Goal: Book appointment/travel/reservation

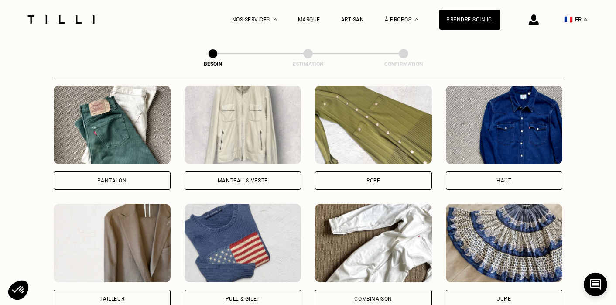
scroll to position [386, 0]
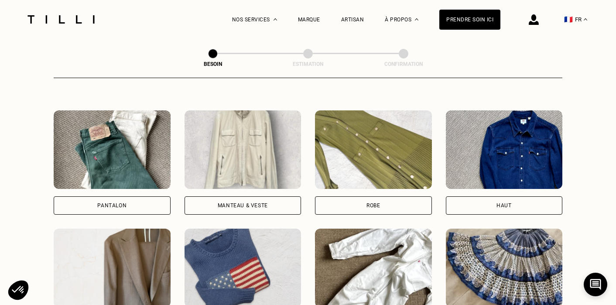
click at [487, 205] on div "Pantalon Manteau & Veste Robe Haut Tailleur Pull & gilet Combinaison Jupe Robe …" at bounding box center [308, 280] width 508 height 341
click at [487, 202] on div "Haut" at bounding box center [504, 205] width 117 height 18
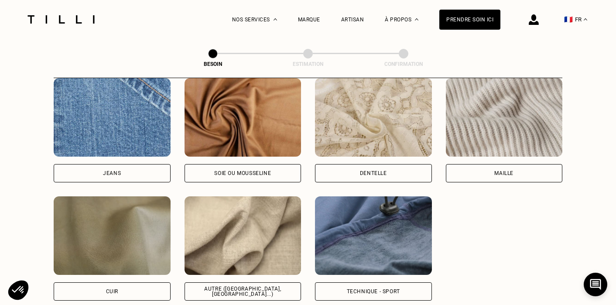
scroll to position [953, 0]
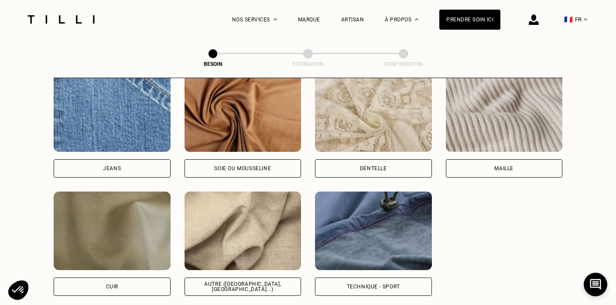
click at [241, 281] on div "Autre ([GEOGRAPHIC_DATA], [GEOGRAPHIC_DATA]...)" at bounding box center [243, 286] width 102 height 10
select select "FR"
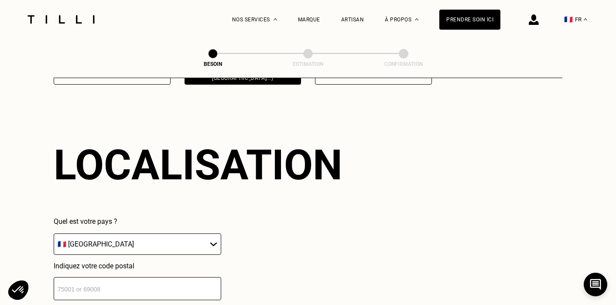
scroll to position [1169, 0]
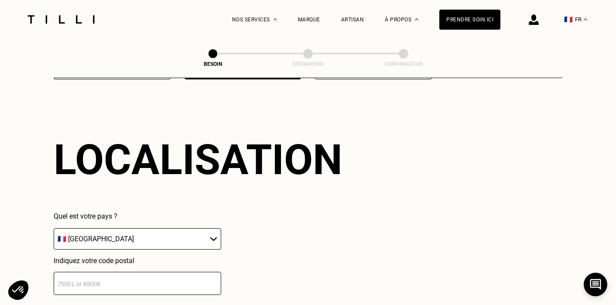
click at [191, 228] on select "🇩🇪 [GEOGRAPHIC_DATA] 🇦🇹 [GEOGRAPHIC_DATA] 🇧🇪 [GEOGRAPHIC_DATA] 🇧🇬 Bulgarie 🇨🇾 C…" at bounding box center [137, 238] width 167 height 21
click at [183, 272] on input "number" at bounding box center [137, 283] width 167 height 23
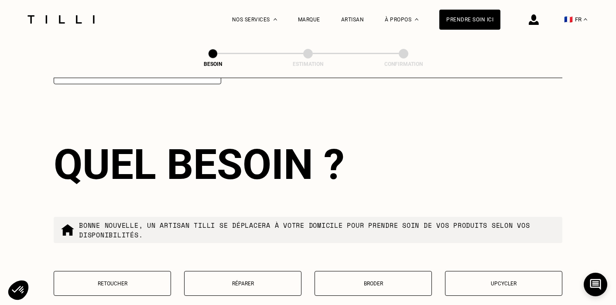
scroll to position [1385, 0]
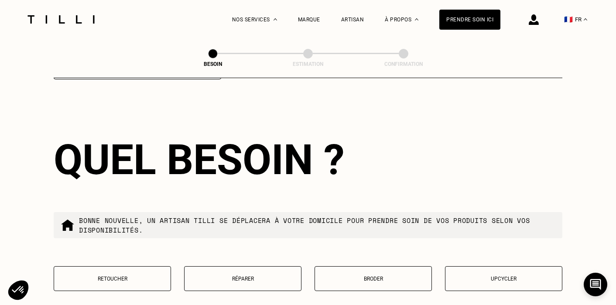
type input "92300"
click at [245, 266] on button "Réparer" at bounding box center [242, 278] width 117 height 25
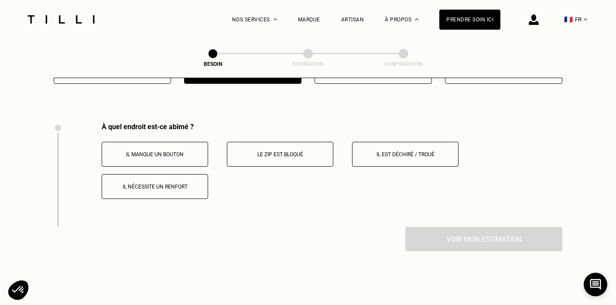
scroll to position [1608, 0]
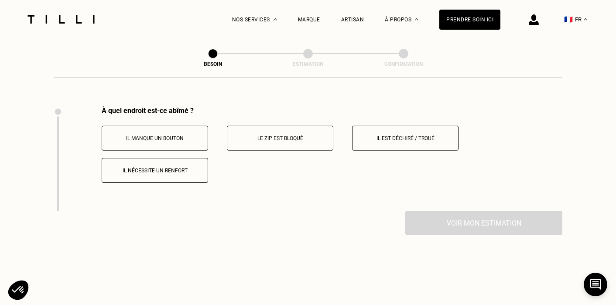
click at [381, 135] on p "Il est déchiré / troué" at bounding box center [405, 138] width 97 height 6
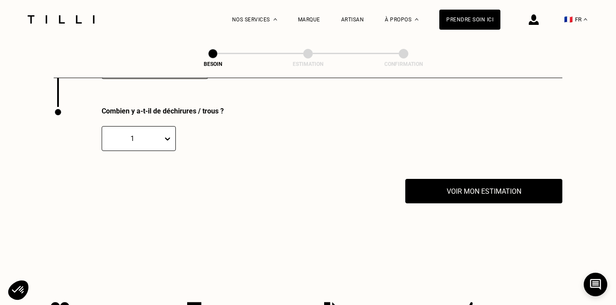
scroll to position [1712, 0]
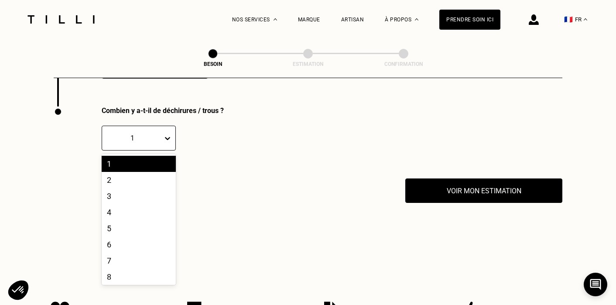
click at [165, 134] on icon at bounding box center [167, 138] width 9 height 9
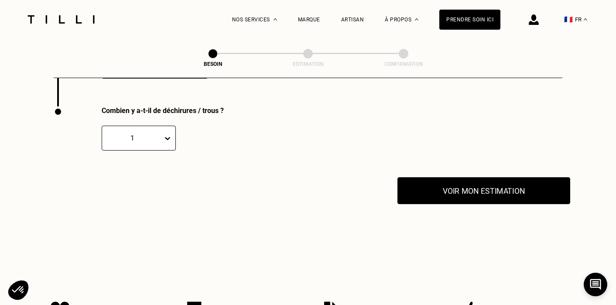
click at [461, 177] on button "Voir mon estimation" at bounding box center [483, 190] width 173 height 27
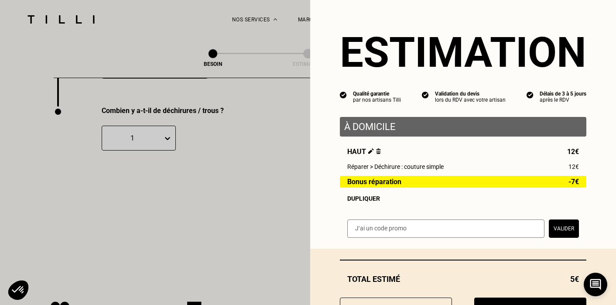
scroll to position [39, 0]
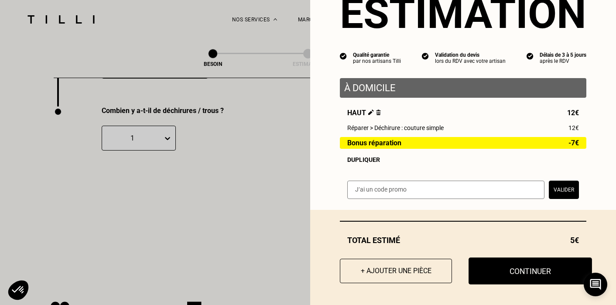
click at [510, 277] on button "Continuer" at bounding box center [529, 270] width 123 height 27
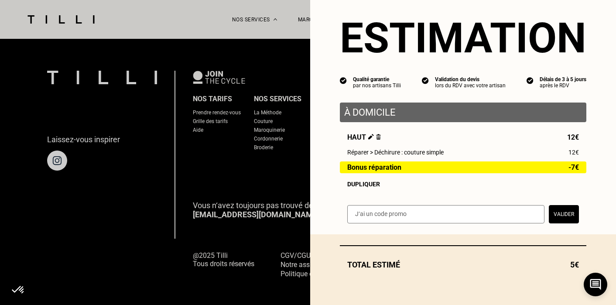
scroll to position [15, 0]
select select "FR"
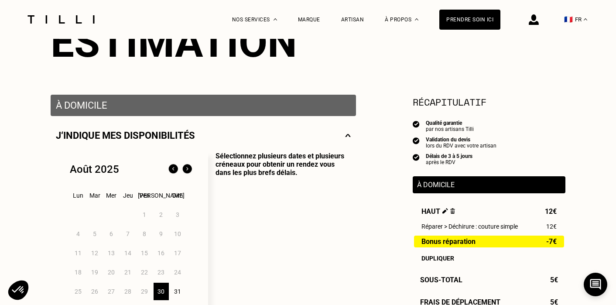
scroll to position [192, 0]
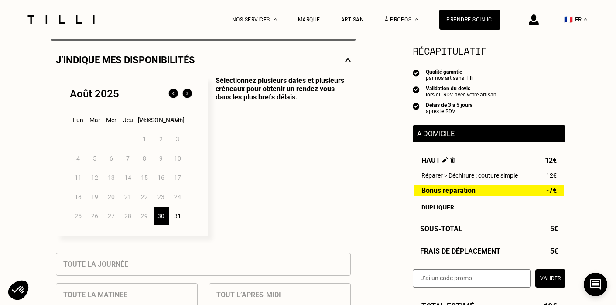
click at [184, 96] on img at bounding box center [187, 94] width 14 height 14
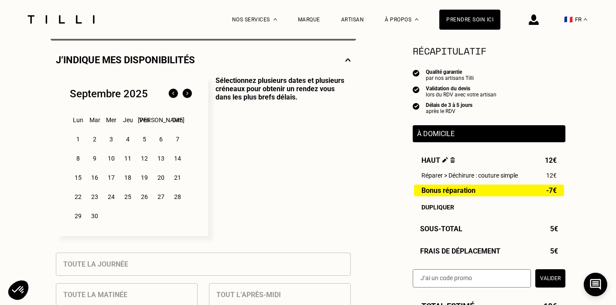
click at [94, 137] on div "2" at bounding box center [94, 138] width 15 height 17
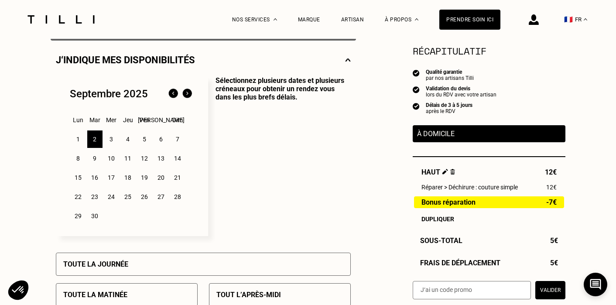
click at [107, 138] on div "3" at bounding box center [111, 138] width 15 height 17
click at [94, 140] on div "2" at bounding box center [94, 138] width 15 height 17
click at [82, 141] on div "1" at bounding box center [78, 138] width 15 height 17
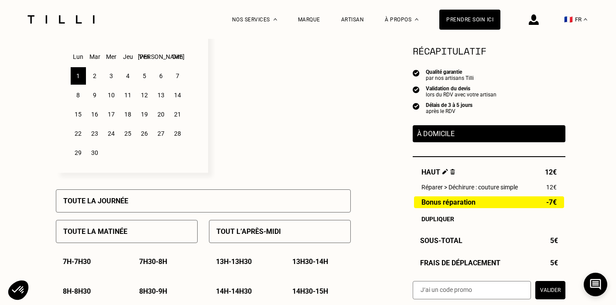
scroll to position [256, 0]
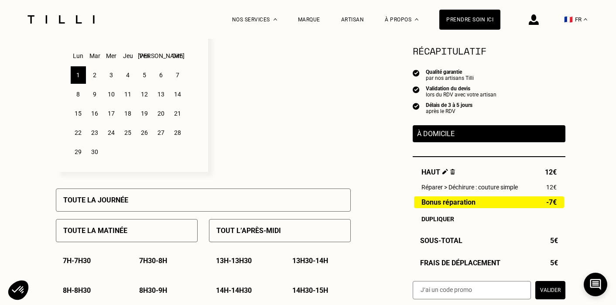
click at [219, 232] on p "Tout l’après-midi" at bounding box center [248, 230] width 65 height 8
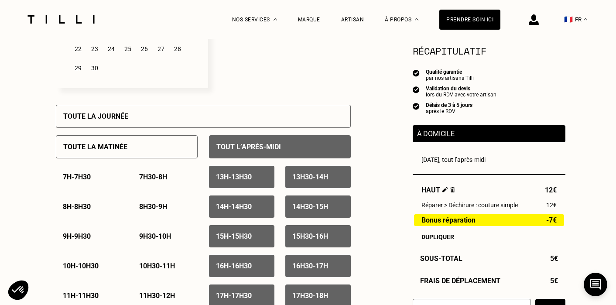
scroll to position [365, 0]
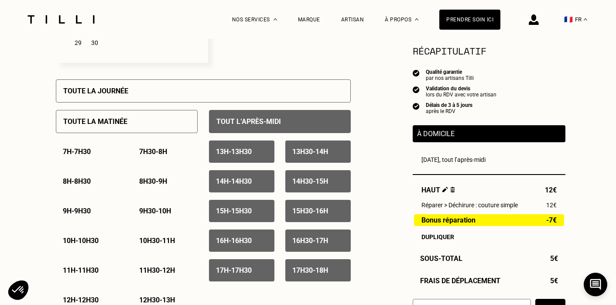
click at [324, 181] on p "14h30 - 15h" at bounding box center [310, 181] width 36 height 8
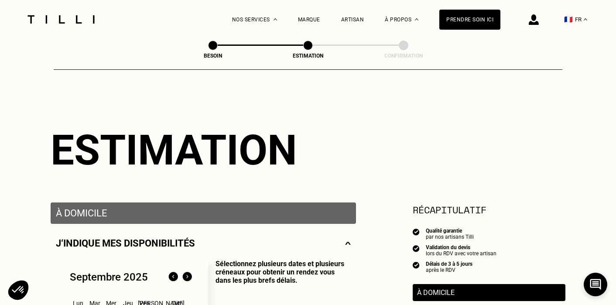
scroll to position [0, 0]
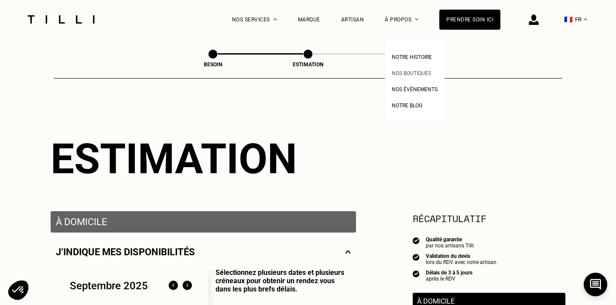
click at [410, 70] on span "Nos boutiques" at bounding box center [411, 73] width 39 height 6
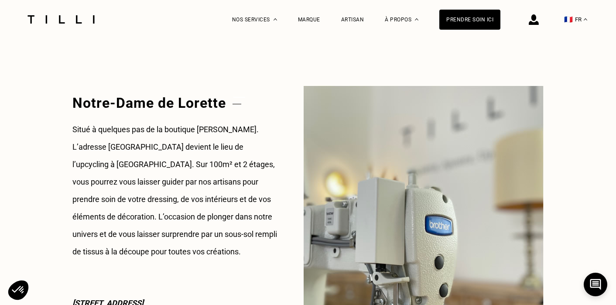
scroll to position [1194, 0]
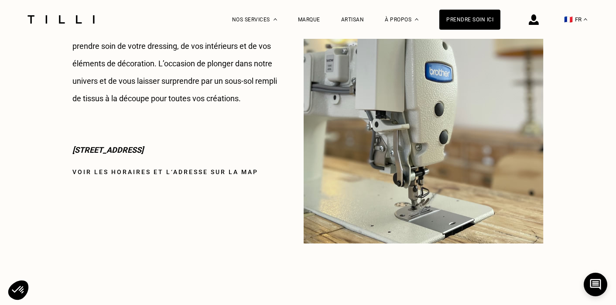
click at [214, 172] on link "Voir les horaires et l‘adresse sur la map" at bounding box center [165, 171] width 186 height 7
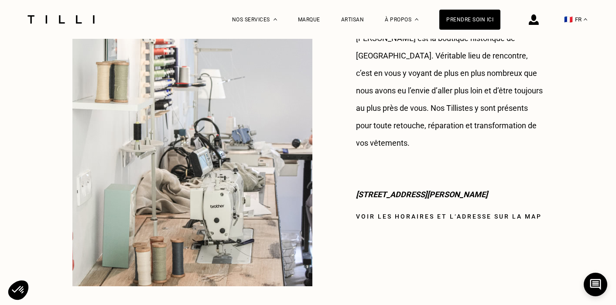
scroll to position [752, 0]
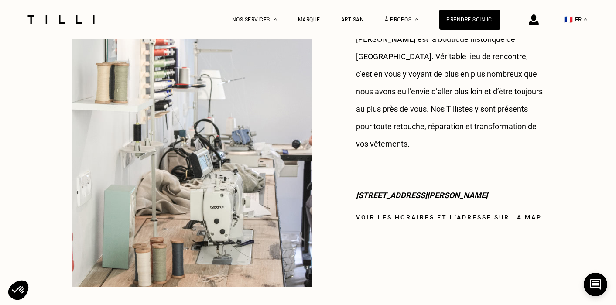
click at [423, 187] on p "[STREET_ADDRESS][PERSON_NAME]" at bounding box center [450, 195] width 188 height 17
click at [426, 214] on link "Voir les horaires et l‘adresse sur la map" at bounding box center [449, 217] width 186 height 7
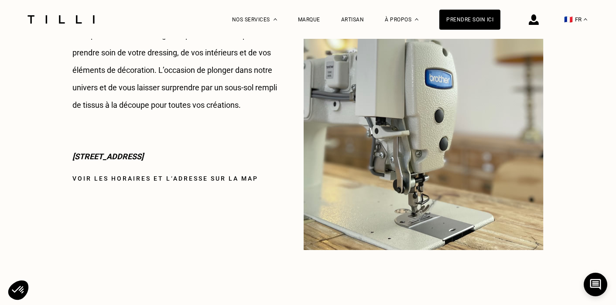
scroll to position [1631, 0]
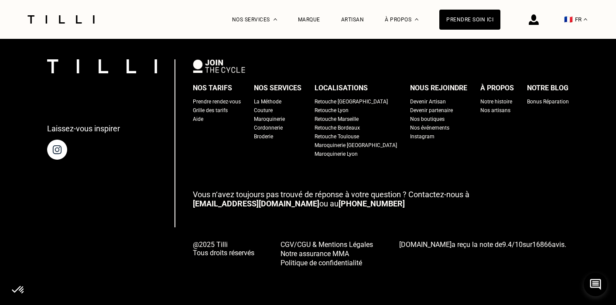
click at [218, 109] on div "Grille des tarifs" at bounding box center [210, 110] width 35 height 9
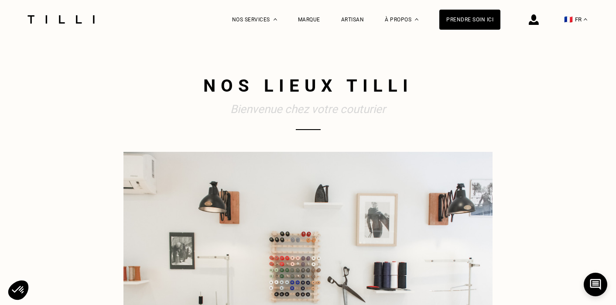
select select "FR"
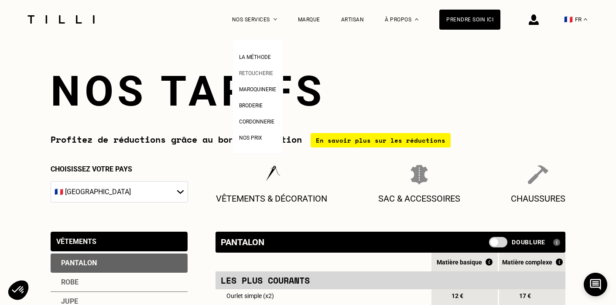
click at [253, 69] on link "Retoucherie" at bounding box center [256, 72] width 34 height 9
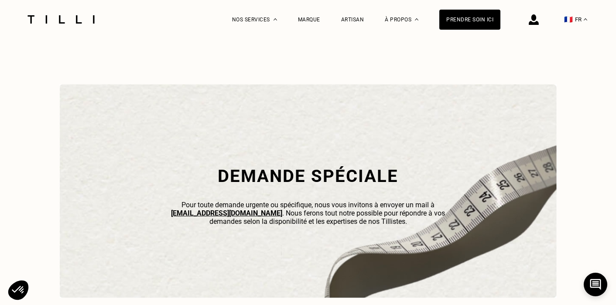
scroll to position [2778, 0]
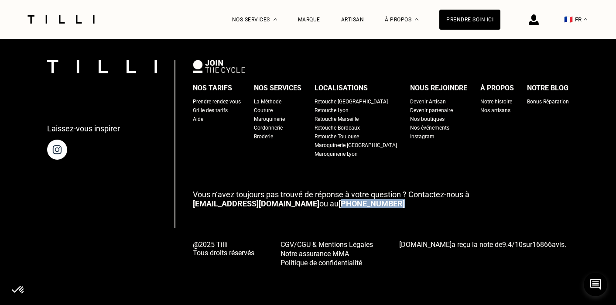
drag, startPoint x: 351, startPoint y: 208, endPoint x: 283, endPoint y: 206, distance: 67.6
click at [283, 206] on p "Vous n‘avez toujours pas trouvé de réponse à votre question ? Contactez-nous à …" at bounding box center [381, 199] width 376 height 18
drag, startPoint x: 279, startPoint y: 203, endPoint x: 373, endPoint y: 199, distance: 94.3
click at [373, 199] on p "Vous n‘avez toujours pas trouvé de réponse à votre question ? Contactez-nous à …" at bounding box center [381, 199] width 376 height 18
